Goal: Information Seeking & Learning: Learn about a topic

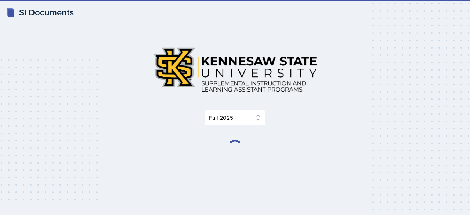
select select "2bed604d-1099-4043-b1bc-2365e8740244"
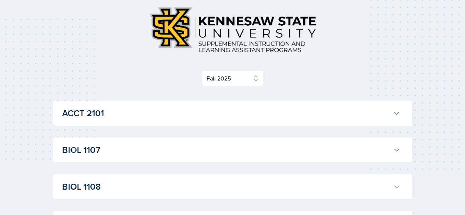
scroll to position [73, 0]
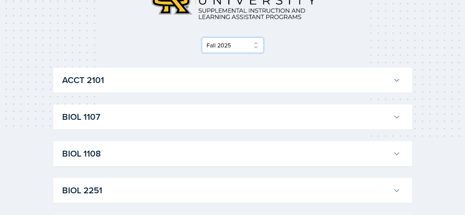
click at [235, 42] on select "Select Semester Fall 2025 Summer 2025 Spring 2025 Fall 2024 Summer 2024 Spring …" at bounding box center [233, 44] width 62 height 15
click at [310, 47] on div "Select Semester Fall 2025 Summer 2025 Spring 2025 Fall 2024 Summer 2024 Spring …" at bounding box center [232, 44] width 359 height 15
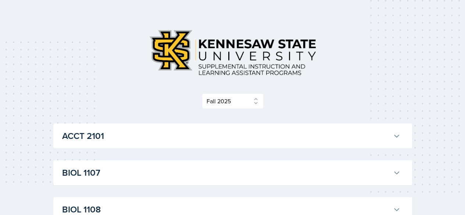
scroll to position [0, 0]
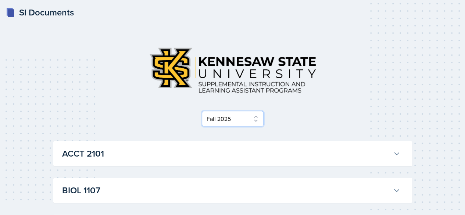
click at [233, 121] on select "Select Semester Fall 2025 Summer 2025 Spring 2025 Fall 2024 Summer 2024 Spring …" at bounding box center [233, 118] width 62 height 15
click at [326, 72] on div at bounding box center [232, 70] width 359 height 58
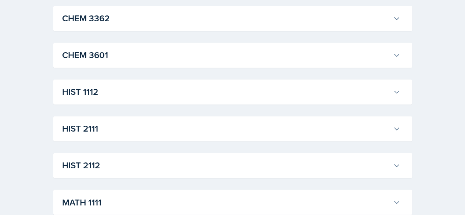
scroll to position [514, 0]
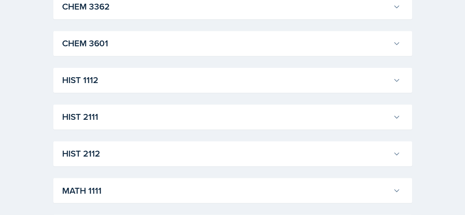
click at [212, 46] on h3 "CHEM 3601" at bounding box center [226, 43] width 328 height 13
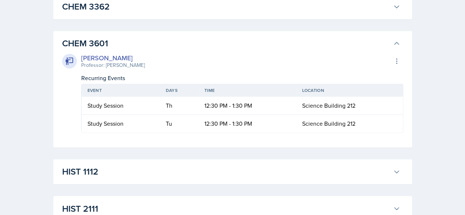
click at [223, 44] on h3 "CHEM 3601" at bounding box center [226, 43] width 328 height 13
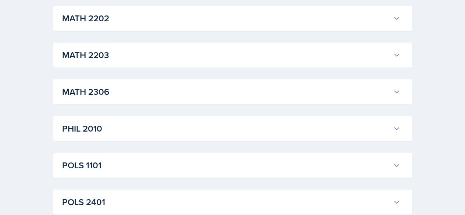
scroll to position [882, 0]
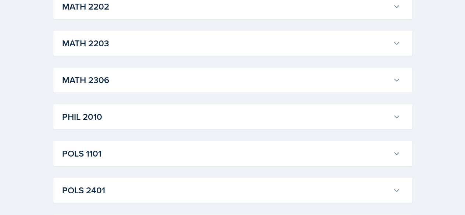
click at [161, 49] on button "MATH 2203" at bounding box center [231, 43] width 341 height 16
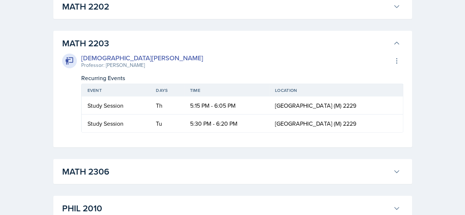
click at [167, 47] on h3 "MATH 2203" at bounding box center [226, 43] width 328 height 13
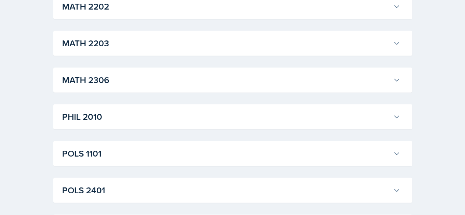
click at [154, 80] on h3 "MATH 2306" at bounding box center [226, 79] width 328 height 13
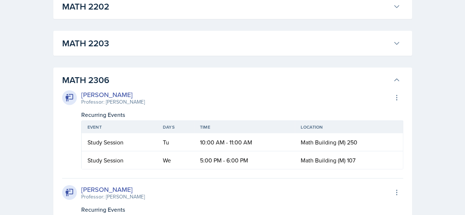
click at [154, 80] on h3 "MATH 2306" at bounding box center [226, 79] width 328 height 13
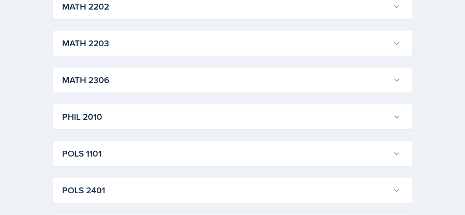
click at [118, 119] on h3 "PHIL 2010" at bounding box center [226, 116] width 328 height 13
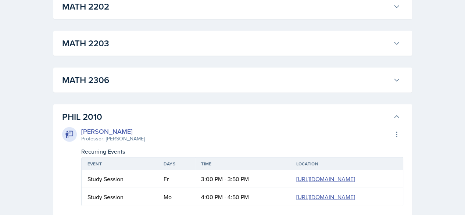
click at [119, 116] on h3 "PHIL 2010" at bounding box center [226, 116] width 328 height 13
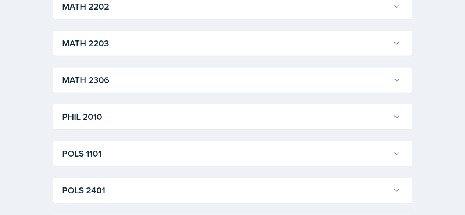
click at [126, 82] on h3 "MATH 2306" at bounding box center [226, 79] width 328 height 13
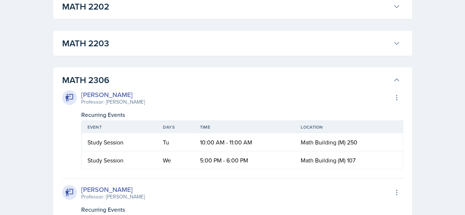
click at [127, 81] on h3 "MATH 2306" at bounding box center [226, 79] width 328 height 13
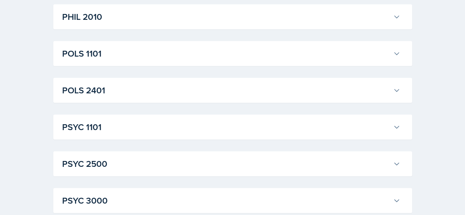
scroll to position [992, 0]
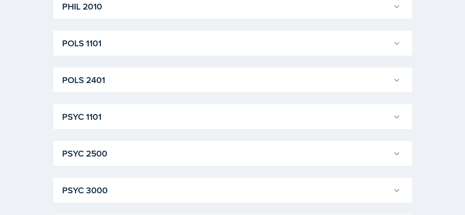
click at [133, 42] on h3 "POLS 1101" at bounding box center [226, 43] width 328 height 13
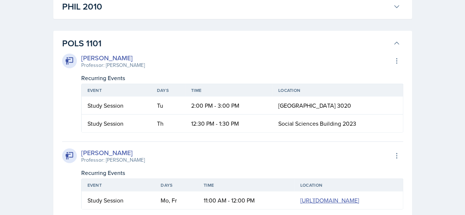
click at [133, 43] on h3 "POLS 1101" at bounding box center [226, 43] width 328 height 13
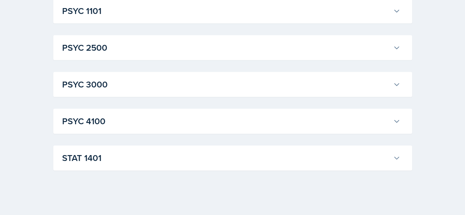
scroll to position [1099, 0]
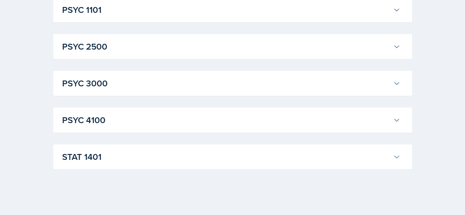
click at [156, 5] on h3 "PSYC 1101" at bounding box center [226, 9] width 328 height 13
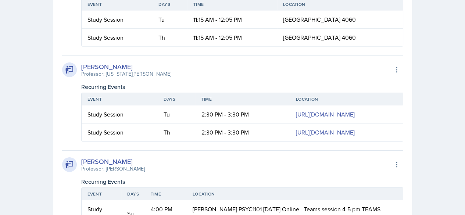
scroll to position [1062, 0]
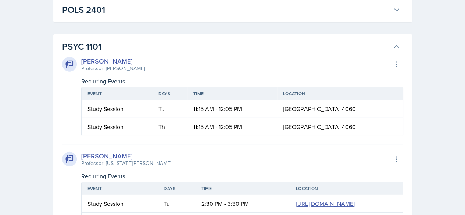
click at [203, 45] on h3 "PSYC 1101" at bounding box center [226, 46] width 328 height 13
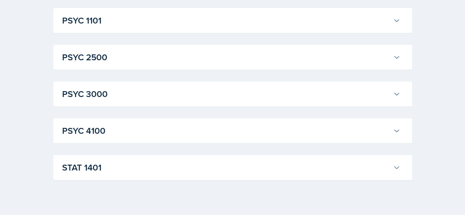
scroll to position [1099, 0]
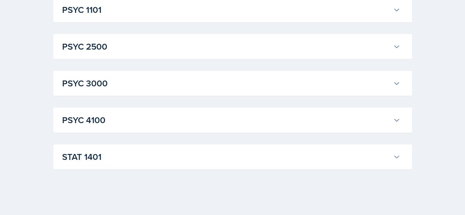
click at [198, 156] on h3 "STAT 1401" at bounding box center [226, 156] width 328 height 13
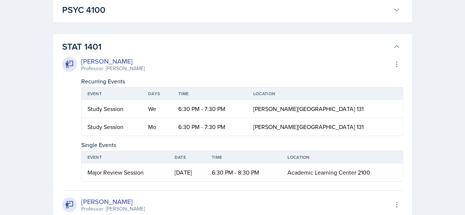
click at [199, 44] on h3 "STAT 1401" at bounding box center [226, 46] width 328 height 13
